Goal: Task Accomplishment & Management: Use online tool/utility

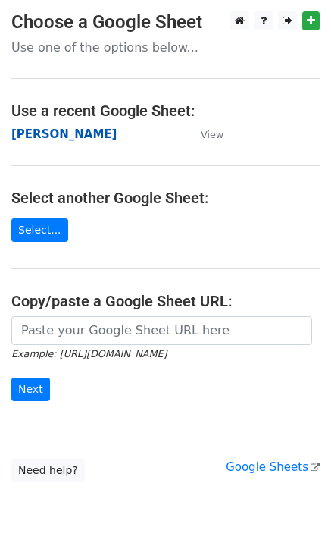
click at [71, 127] on strong "[PERSON_NAME]" at bounding box center [63, 134] width 105 height 14
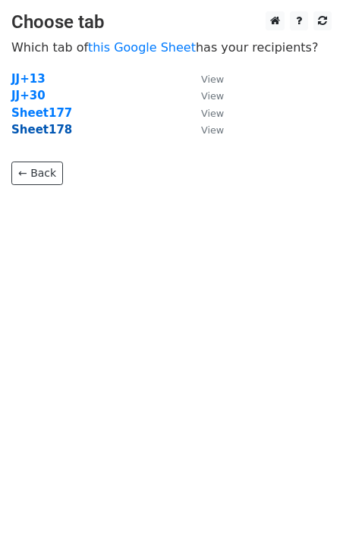
click at [46, 134] on strong "Sheet178" at bounding box center [41, 130] width 61 height 14
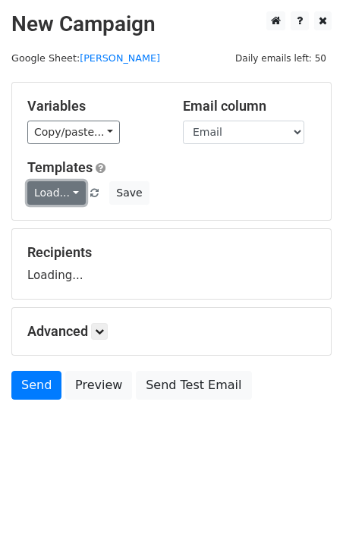
click at [64, 192] on link "Load..." at bounding box center [56, 193] width 58 height 24
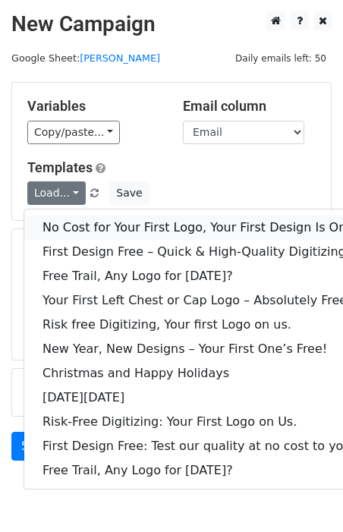
click at [85, 222] on link "No Cost for Your First Logo, Your First Design Is On Us!" at bounding box center [206, 227] width 364 height 24
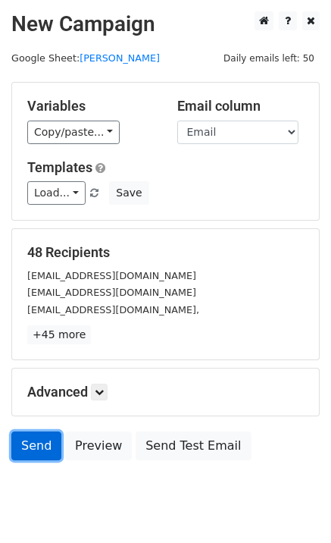
click at [23, 441] on link "Send" at bounding box center [36, 446] width 50 height 29
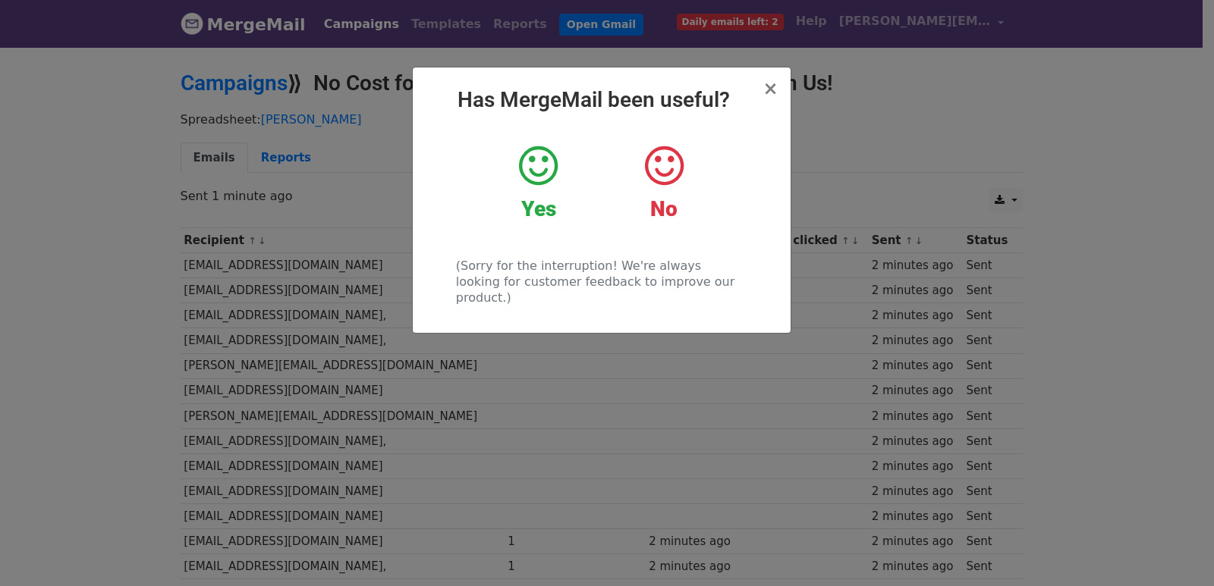
click at [515, 372] on div "× Has MergeMail been useful? Yes No (Sorry for the interruption! We're always l…" at bounding box center [607, 316] width 1214 height 541
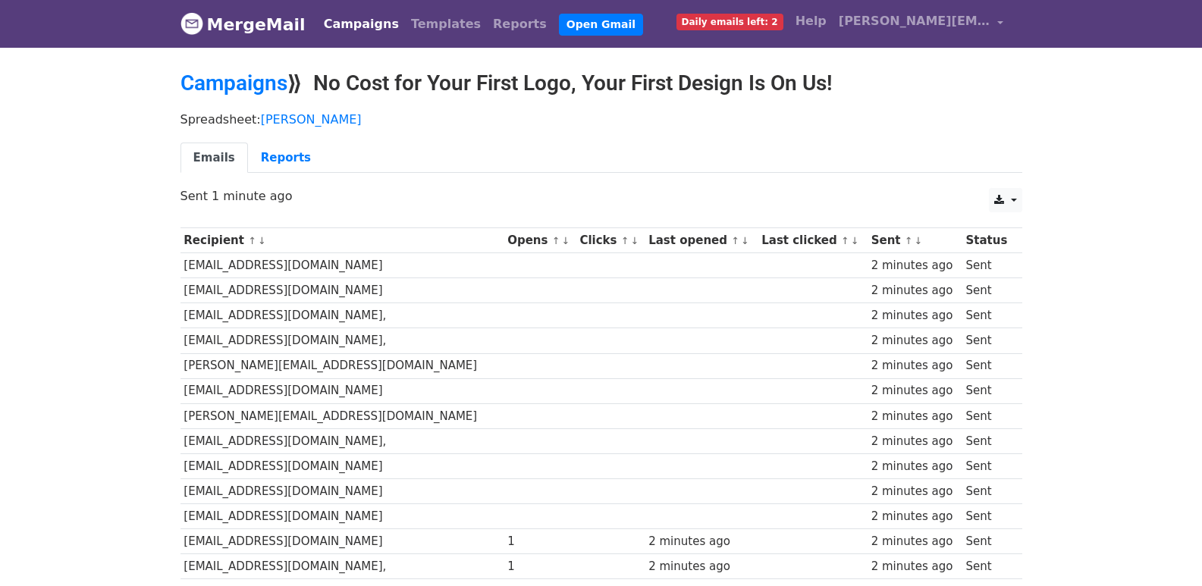
scroll to position [1006, 0]
